Goal: Information Seeking & Learning: Learn about a topic

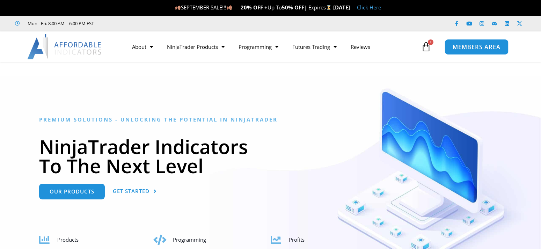
click at [497, 47] on span "MEMBERS AREA" at bounding box center [476, 47] width 48 height 6
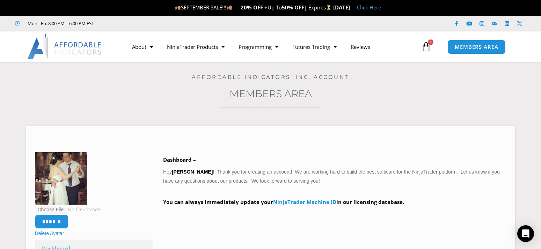
click at [428, 48] on icon at bounding box center [426, 47] width 10 height 10
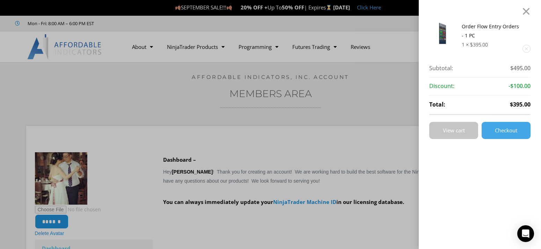
click at [462, 134] on link "View cart" at bounding box center [453, 130] width 49 height 17
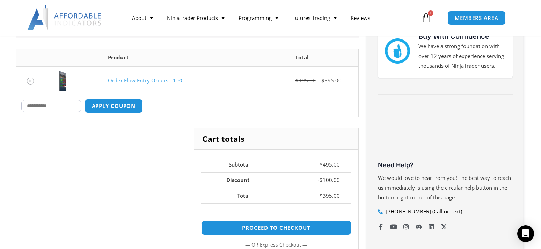
scroll to position [107, 0]
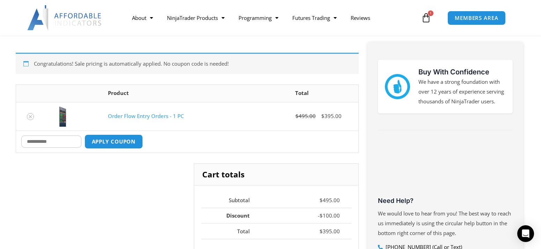
click at [169, 116] on link "Order Flow Entry Orders - 1 PC" at bounding box center [146, 115] width 76 height 7
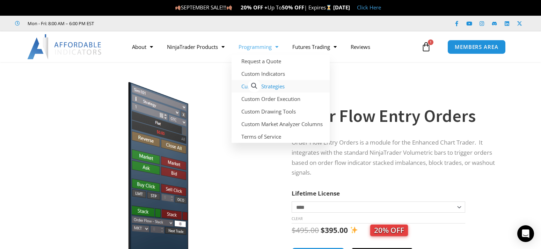
click at [276, 87] on link "Custom Strategies" at bounding box center [280, 86] width 98 height 13
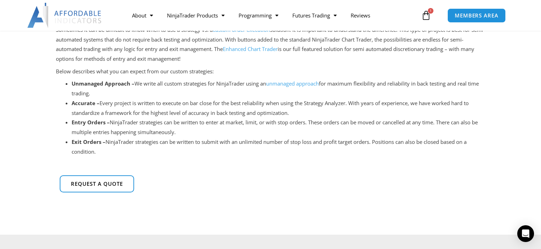
scroll to position [71, 0]
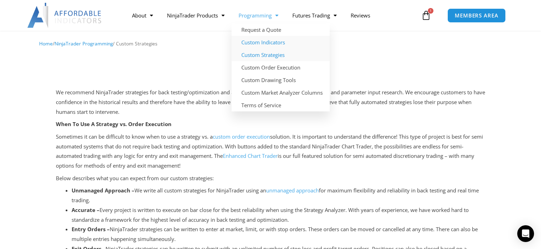
click at [275, 42] on link "Custom Indicators" at bounding box center [280, 42] width 98 height 13
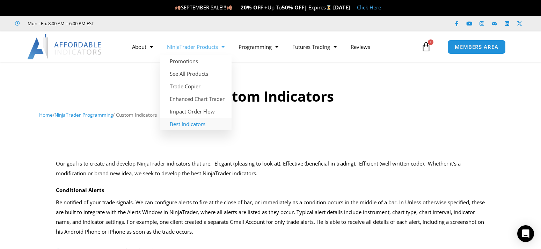
click at [203, 125] on link "Best Indicators" at bounding box center [196, 124] width 72 height 13
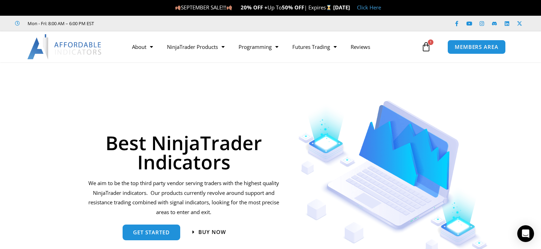
scroll to position [71, 0]
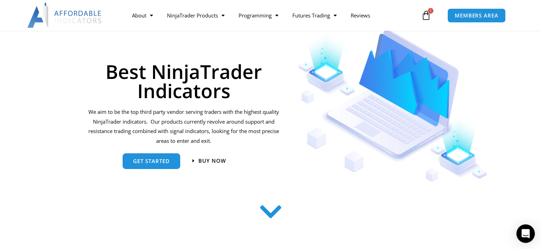
click at [531, 232] on div "Open Intercom Messenger" at bounding box center [525, 233] width 18 height 18
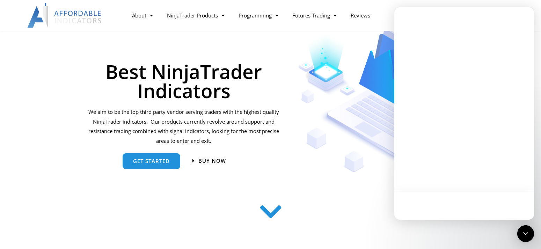
scroll to position [0, 0]
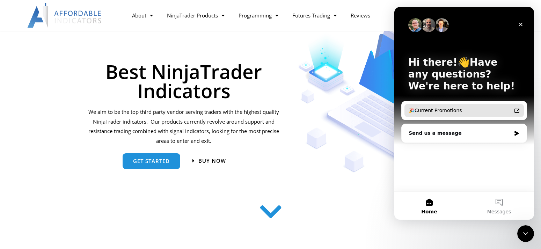
click at [440, 109] on div "🎉Current Promotions" at bounding box center [459, 110] width 103 height 7
click at [519, 22] on icon "Close" at bounding box center [521, 25] width 6 height 6
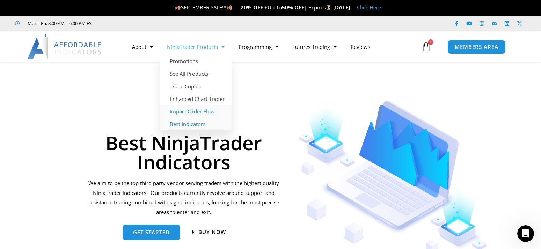
click at [217, 109] on link "Impact Order Flow" at bounding box center [196, 111] width 72 height 13
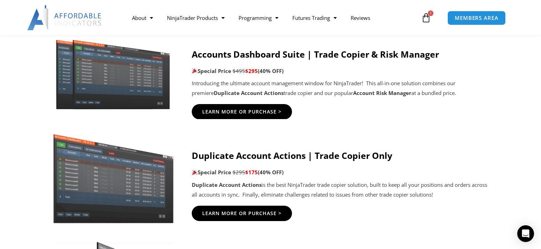
scroll to position [142, 0]
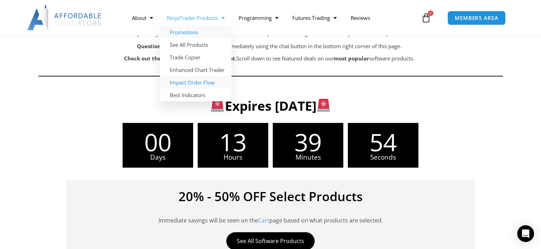
click at [207, 82] on link "Impact Order Flow" at bounding box center [196, 82] width 72 height 13
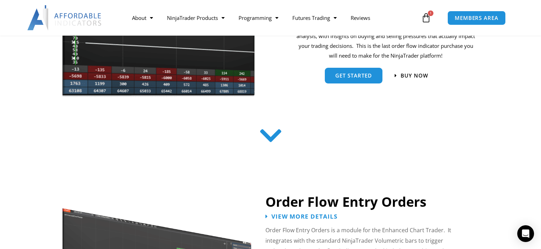
scroll to position [107, 0]
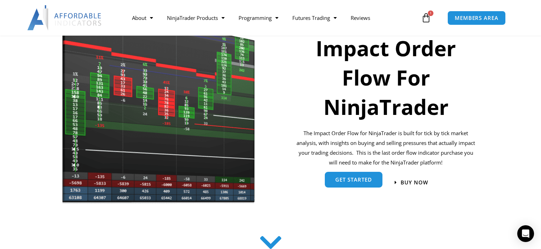
click at [375, 187] on link "get started" at bounding box center [354, 180] width 58 height 16
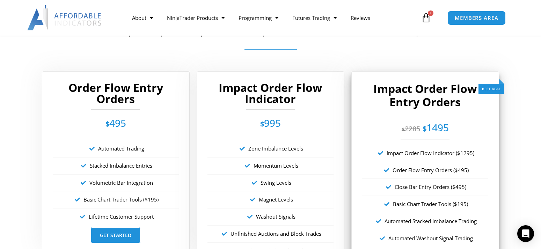
scroll to position [1261, 0]
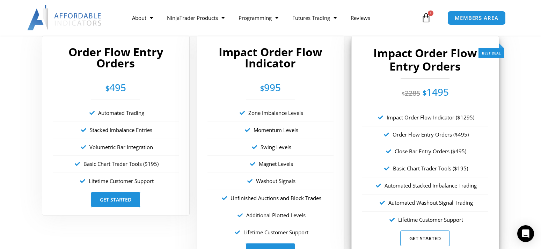
click at [430, 236] on link "Get Started" at bounding box center [425, 238] width 50 height 16
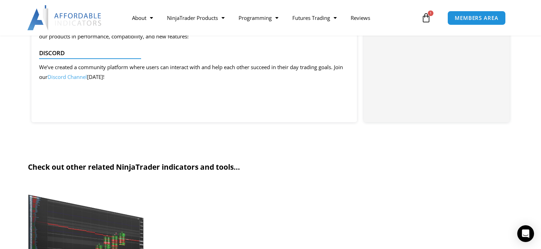
scroll to position [1353, 0]
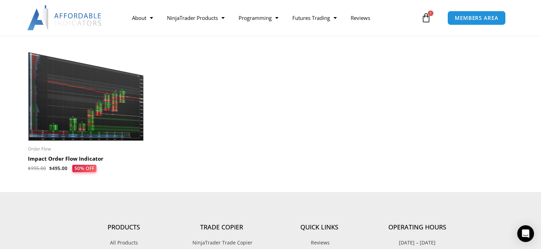
click at [103, 126] on img at bounding box center [86, 92] width 116 height 100
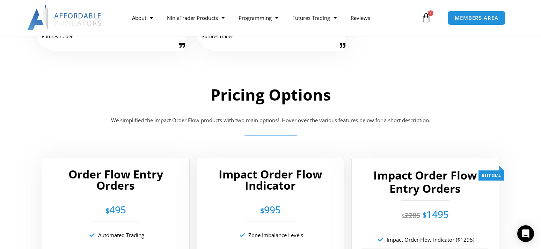
scroll to position [1246, 0]
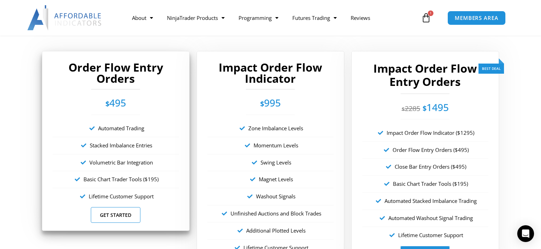
click at [131, 217] on link "Get Started" at bounding box center [116, 215] width 50 height 16
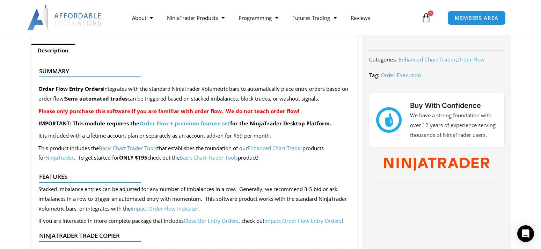
scroll to position [107, 0]
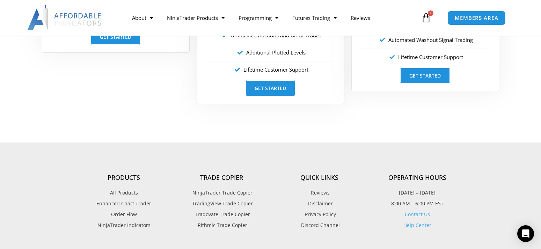
scroll to position [1317, 0]
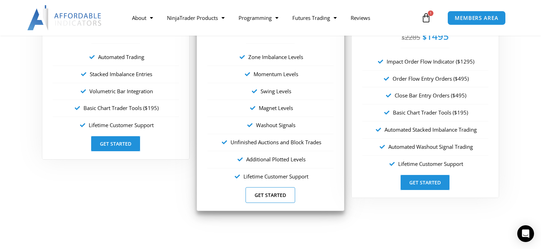
click at [275, 196] on link "Get Started" at bounding box center [270, 195] width 50 height 16
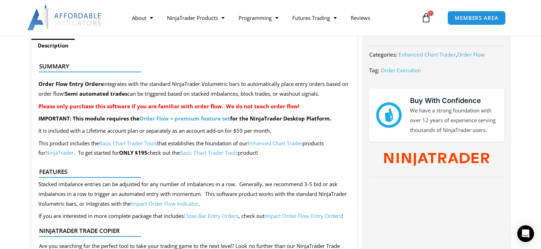
scroll to position [249, 0]
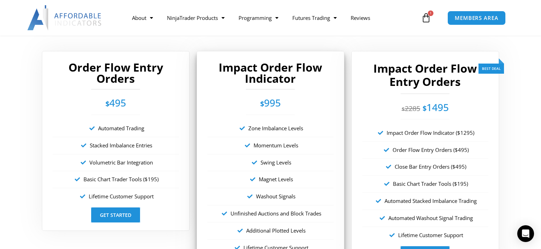
scroll to position [1353, 0]
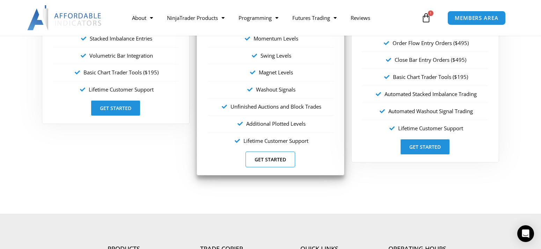
click at [275, 162] on link "Get Started" at bounding box center [270, 159] width 50 height 16
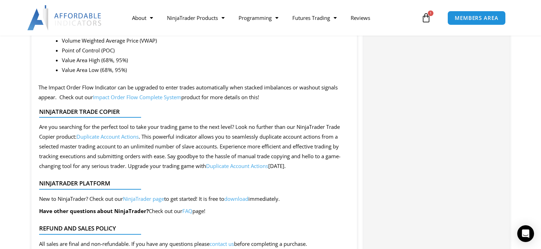
scroll to position [392, 0]
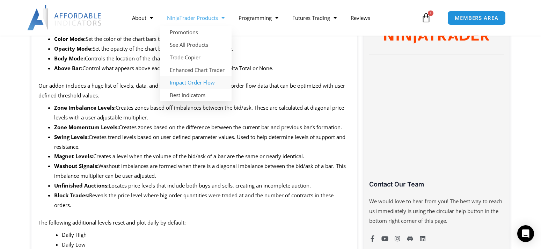
click at [205, 83] on link "Impact Order Flow" at bounding box center [196, 82] width 72 height 13
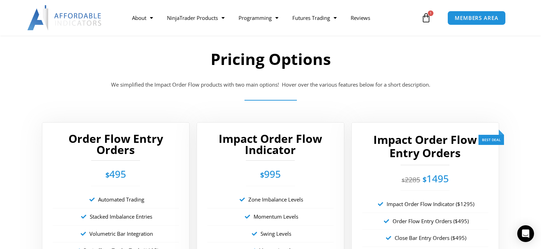
scroll to position [1353, 0]
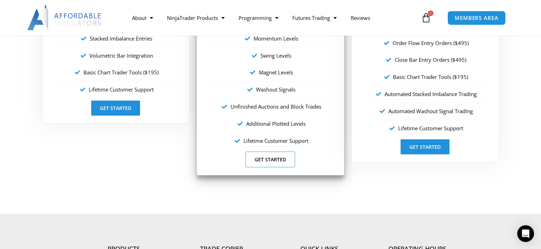
click at [272, 163] on link "Get Started" at bounding box center [270, 159] width 50 height 16
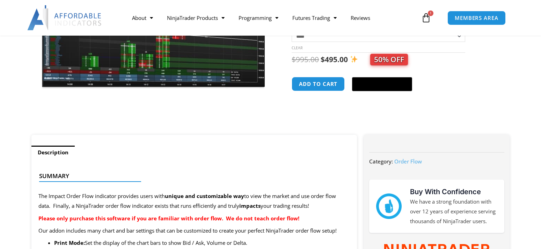
scroll to position [285, 0]
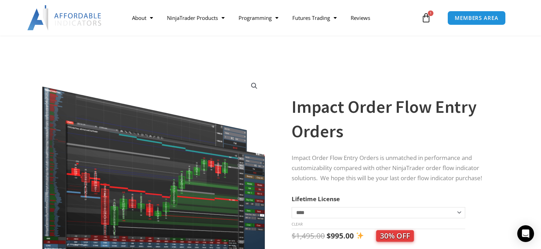
scroll to position [107, 0]
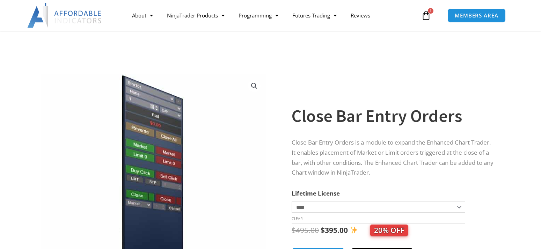
scroll to position [71, 0]
